Goal: Navigation & Orientation: Find specific page/section

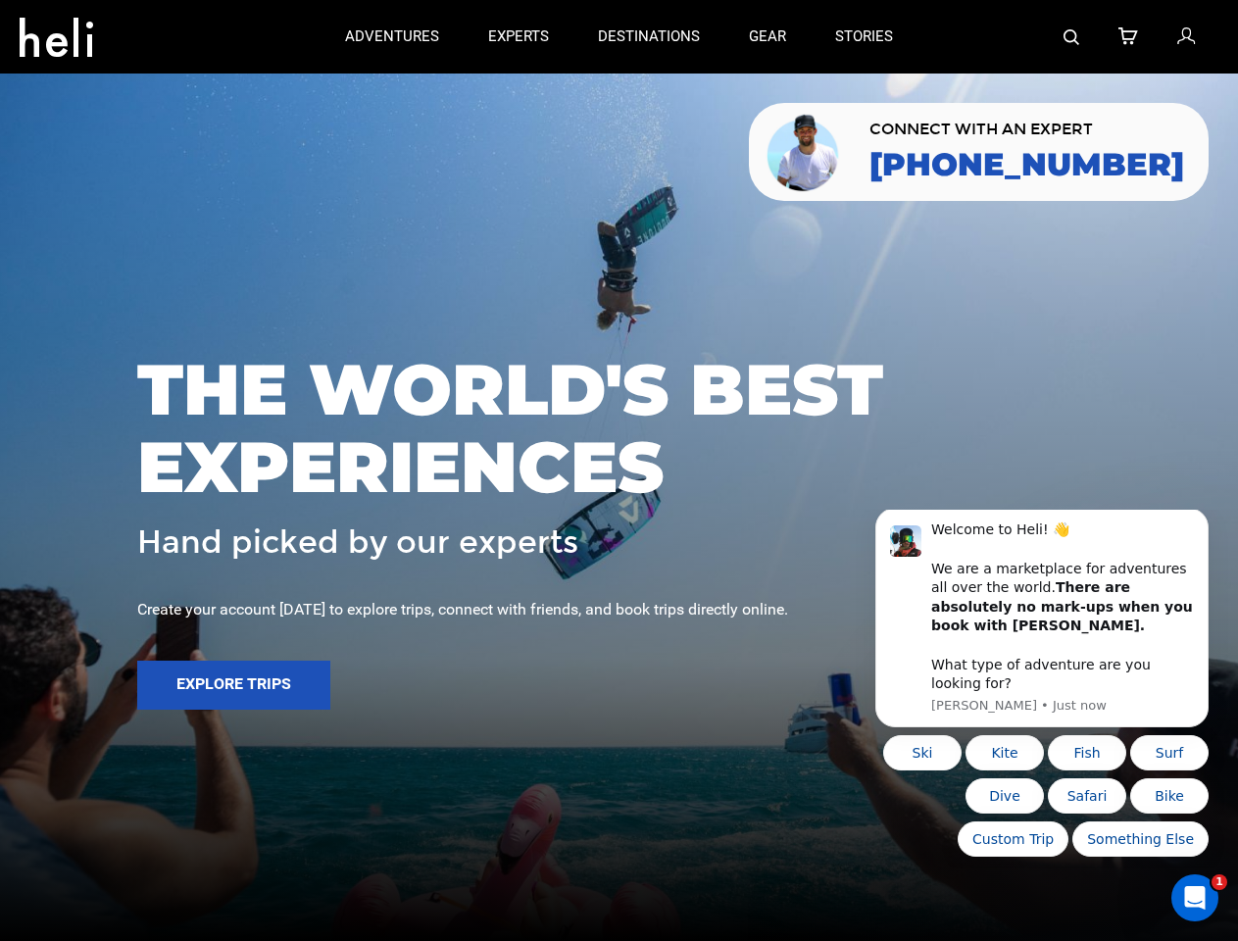
click at [619, 471] on span "THE WORLD'S BEST EXPERIENCES" at bounding box center [619, 428] width 964 height 155
click at [56, 31] on icon at bounding box center [57, 31] width 74 height 31
click at [1072, 36] on img at bounding box center [1072, 37] width 16 height 16
click at [619, 471] on span "THE WORLD'S BEST EXPERIENCES" at bounding box center [619, 428] width 964 height 155
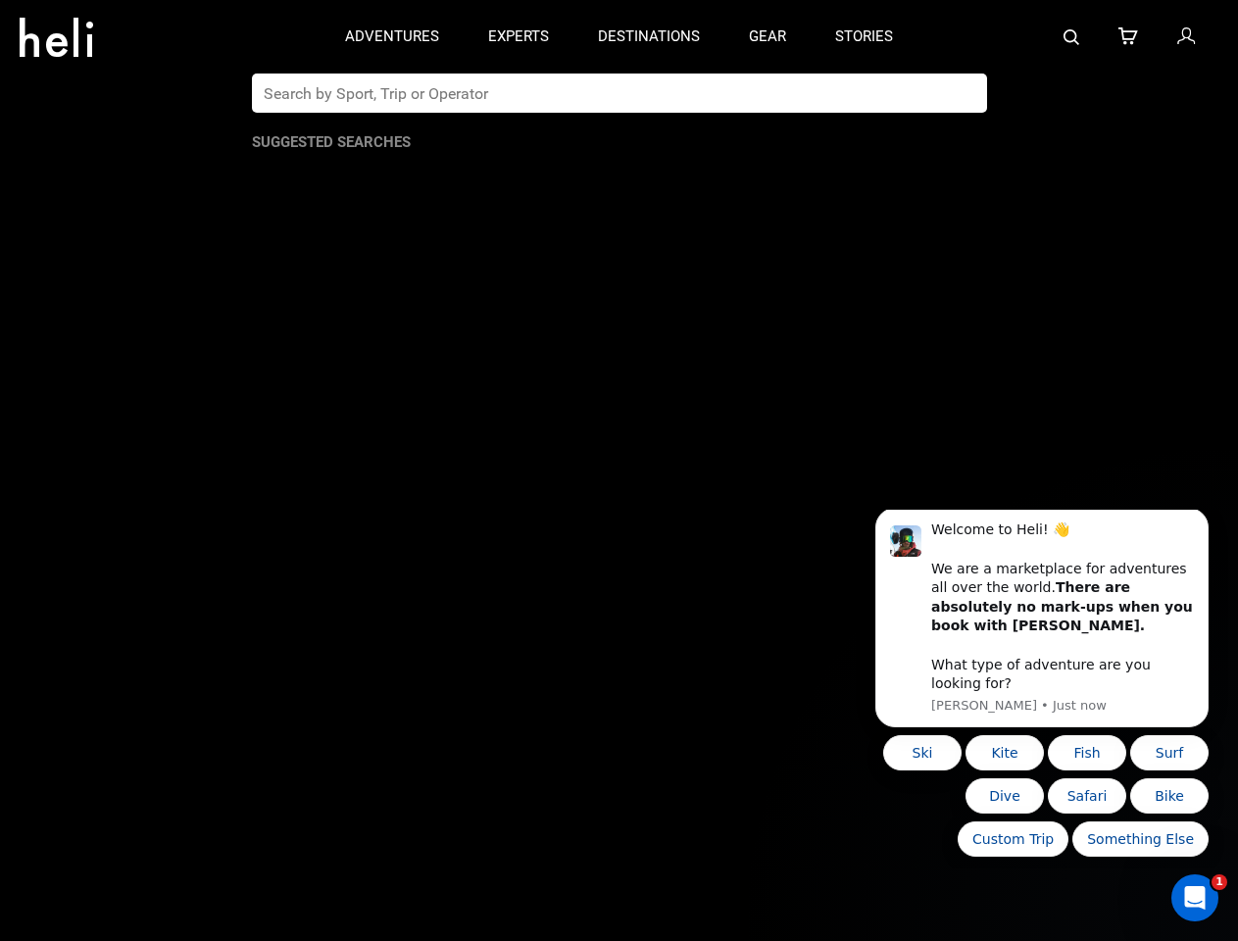
click at [233, 685] on button "Explore Trips" at bounding box center [233, 685] width 193 height 49
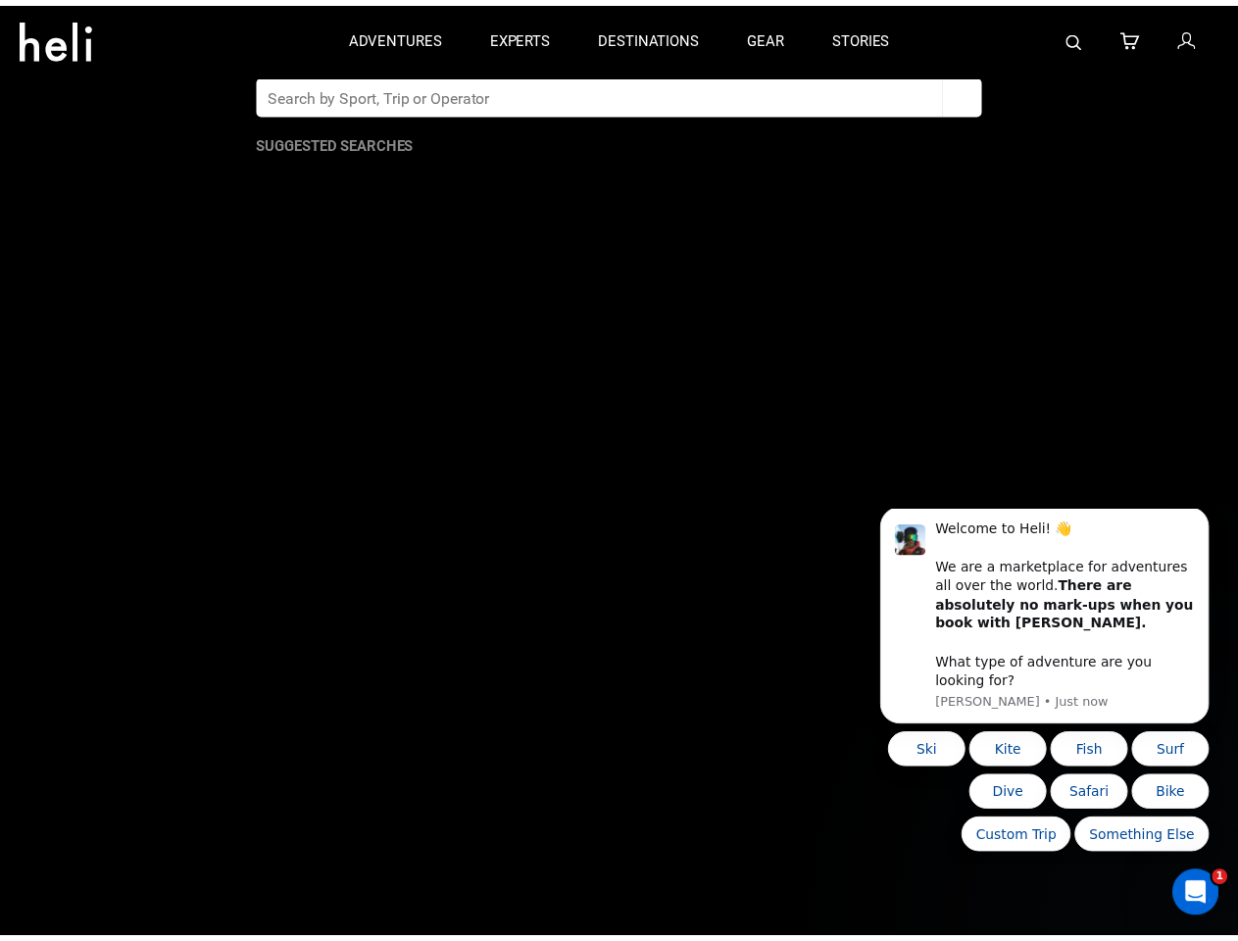
click at [1030, 626] on b "There are absolutely no mark-ups when you book with [PERSON_NAME]." at bounding box center [1067, 605] width 262 height 54
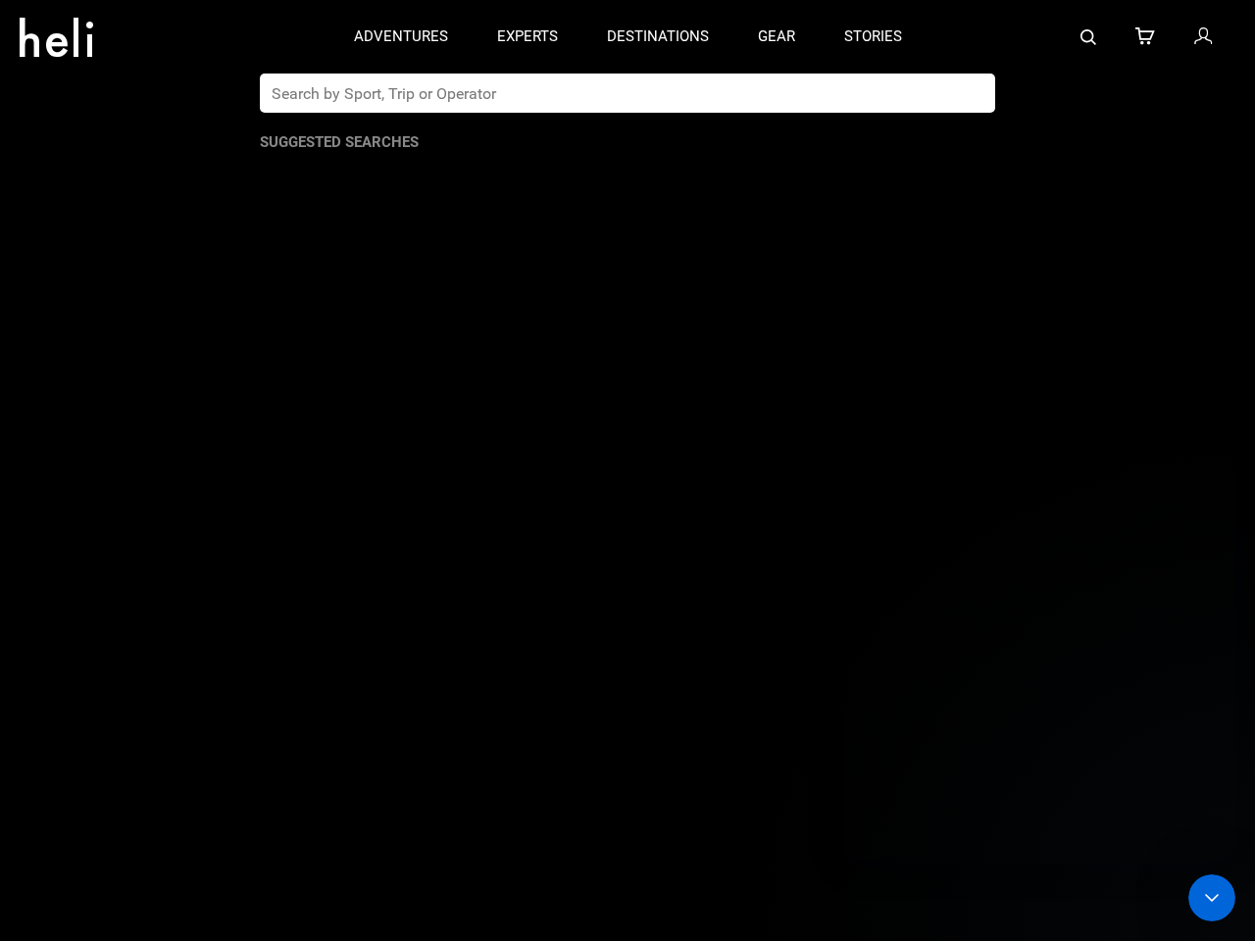
click at [1213, 533] on app-search-panel "Suggested Searches" at bounding box center [627, 508] width 1255 height 868
